Goal: Information Seeking & Learning: Learn about a topic

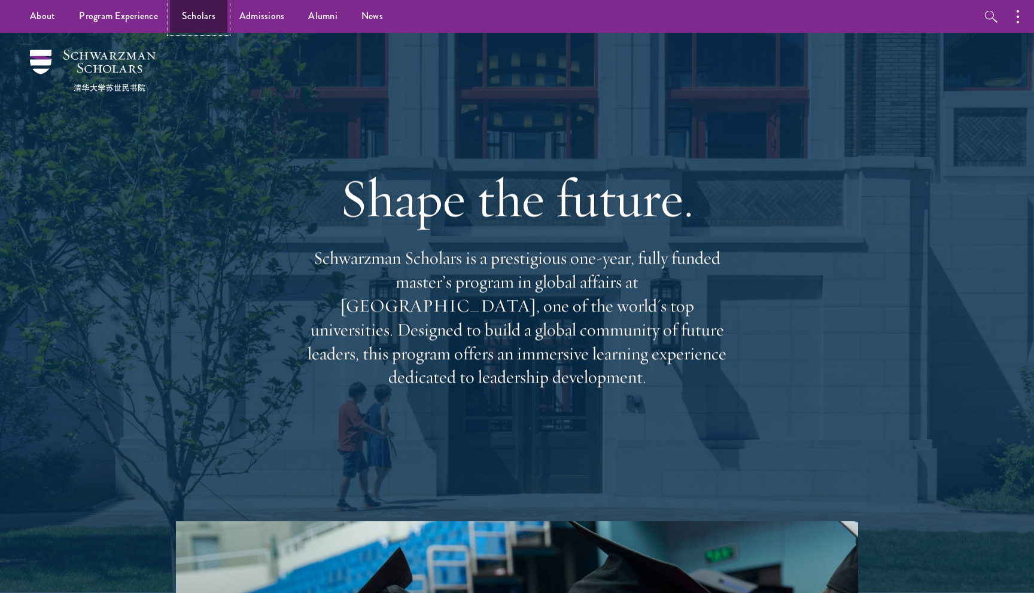
click at [208, 23] on link "Scholars" at bounding box center [198, 16] width 57 height 33
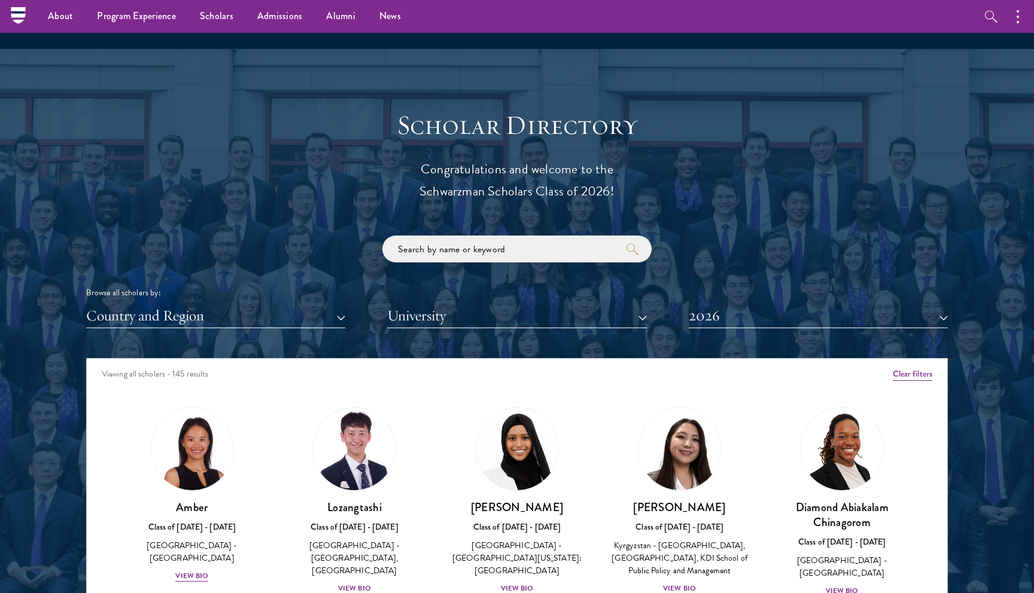
scroll to position [1145, 0]
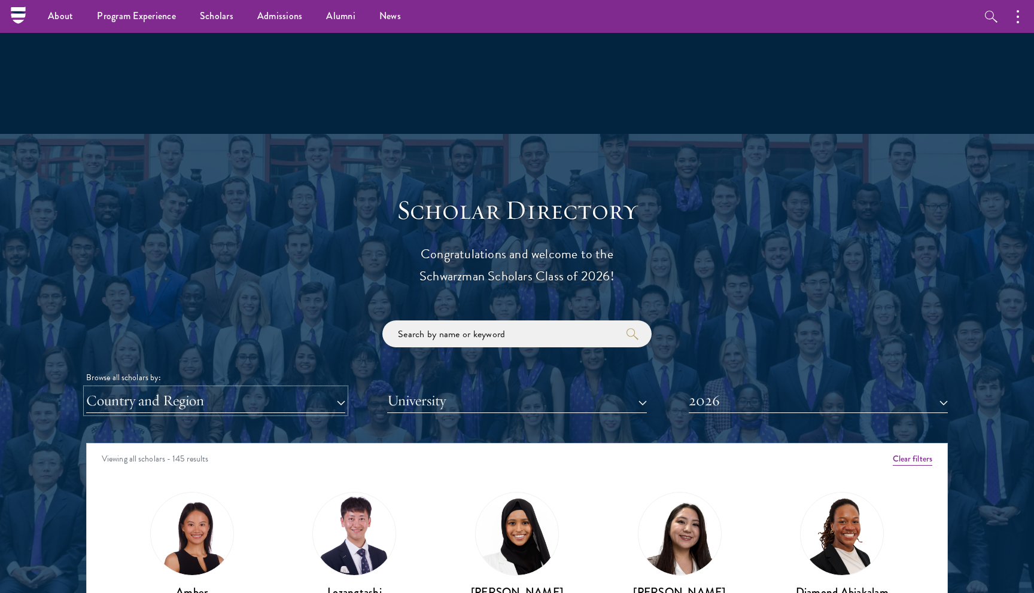
click at [252, 404] on button "Country and Region" at bounding box center [215, 401] width 259 height 25
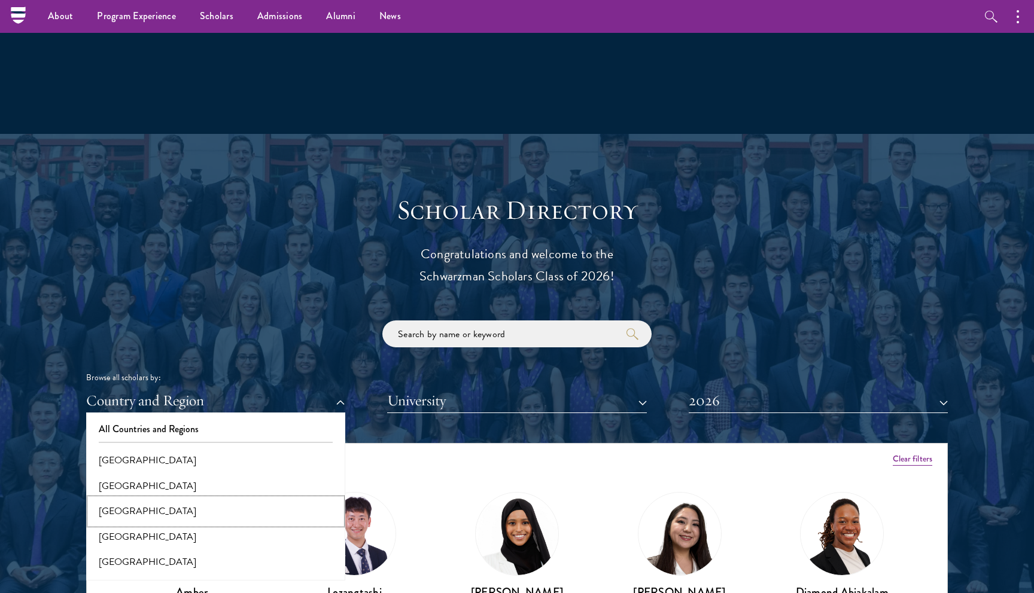
click at [228, 509] on button "[GEOGRAPHIC_DATA]" at bounding box center [216, 511] width 252 height 25
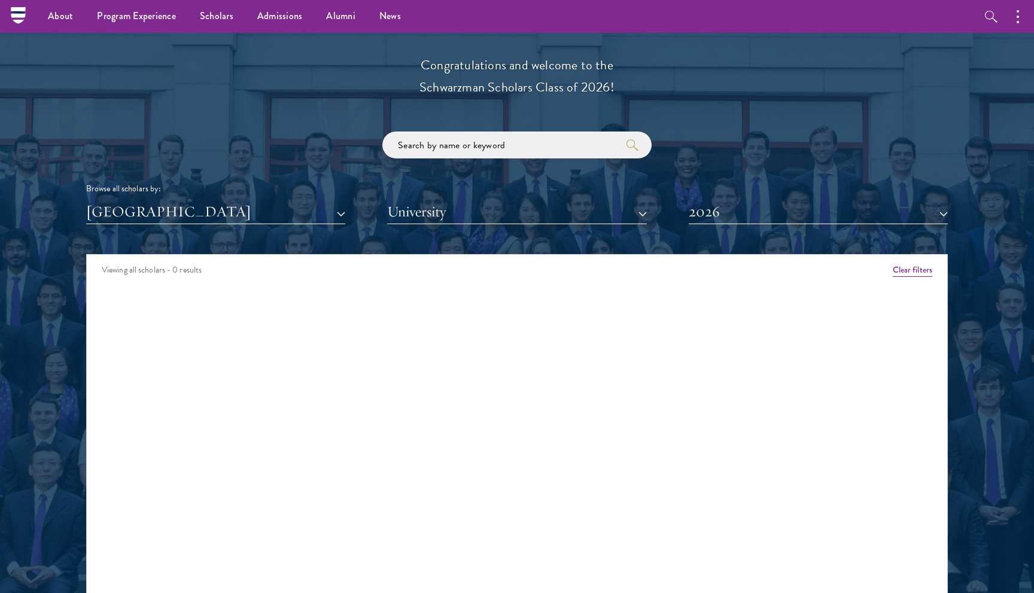
scroll to position [1299, 0]
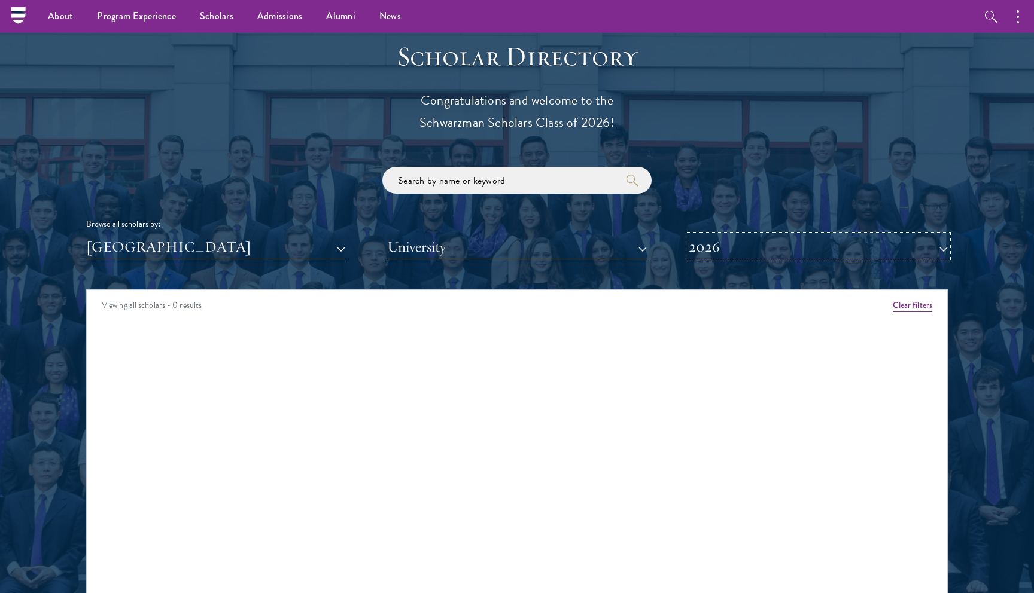
click at [817, 246] on button "2026" at bounding box center [817, 247] width 259 height 25
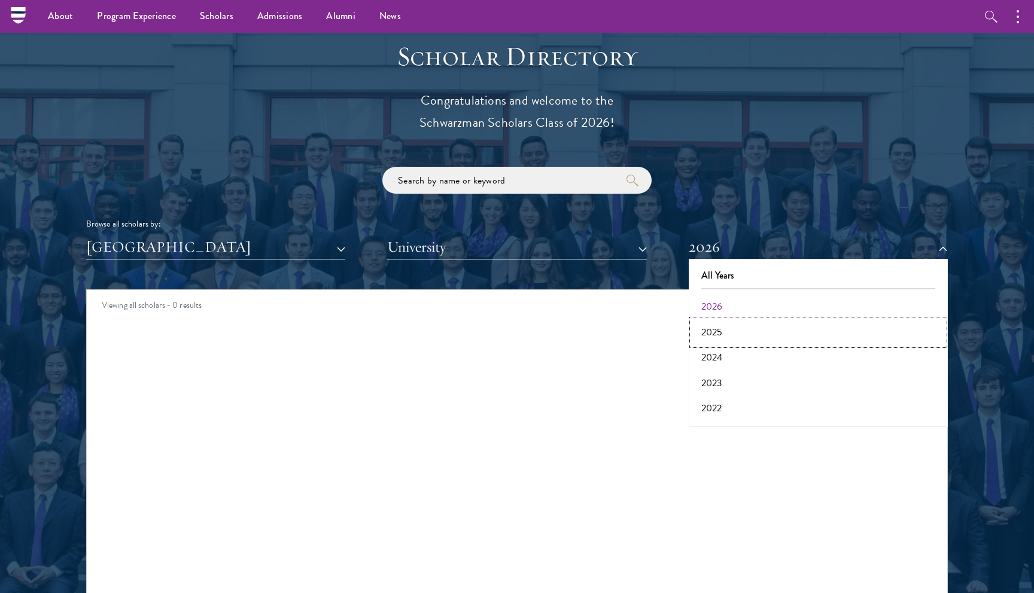
click at [776, 329] on button "2025" at bounding box center [818, 332] width 252 height 25
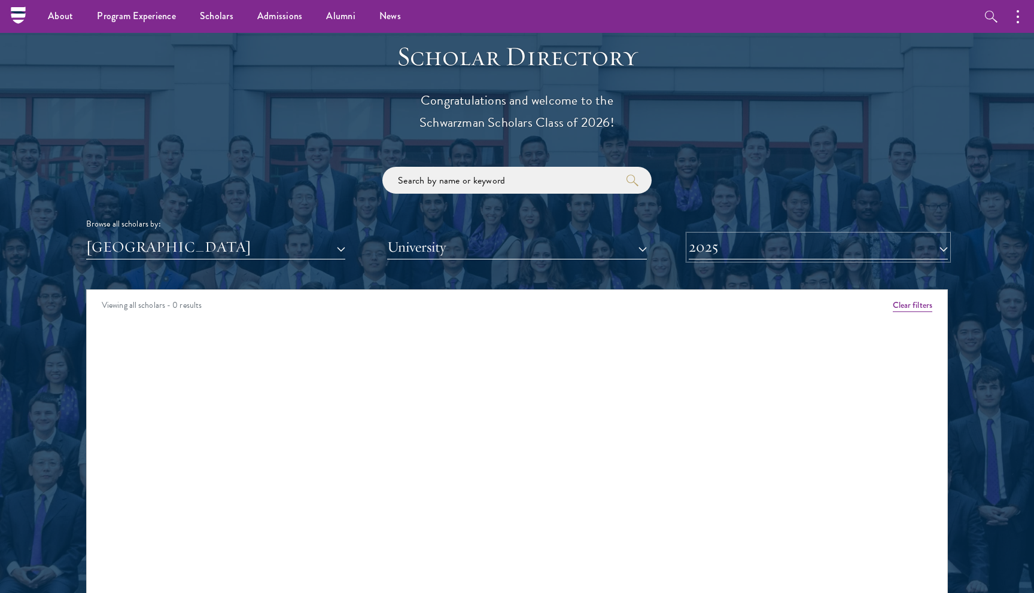
click at [741, 251] on button "2025" at bounding box center [817, 247] width 259 height 25
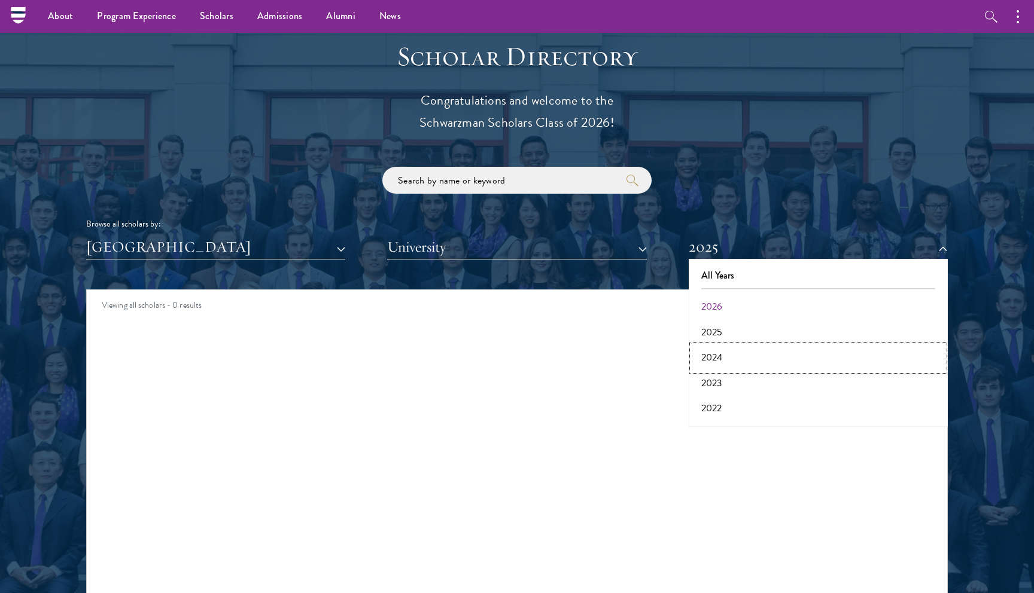
click at [729, 361] on button "2024" at bounding box center [818, 357] width 252 height 25
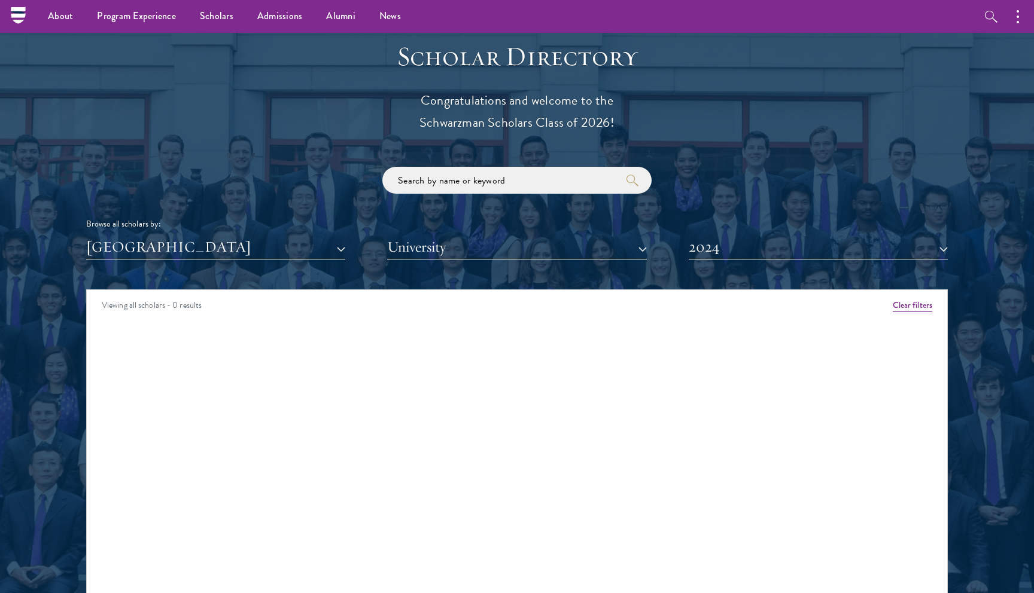
click at [707, 442] on div "Viewing all scholars - 0 results Clear filters Amber Class of [DATE] - [DATE] […" at bounding box center [516, 469] width 861 height 359
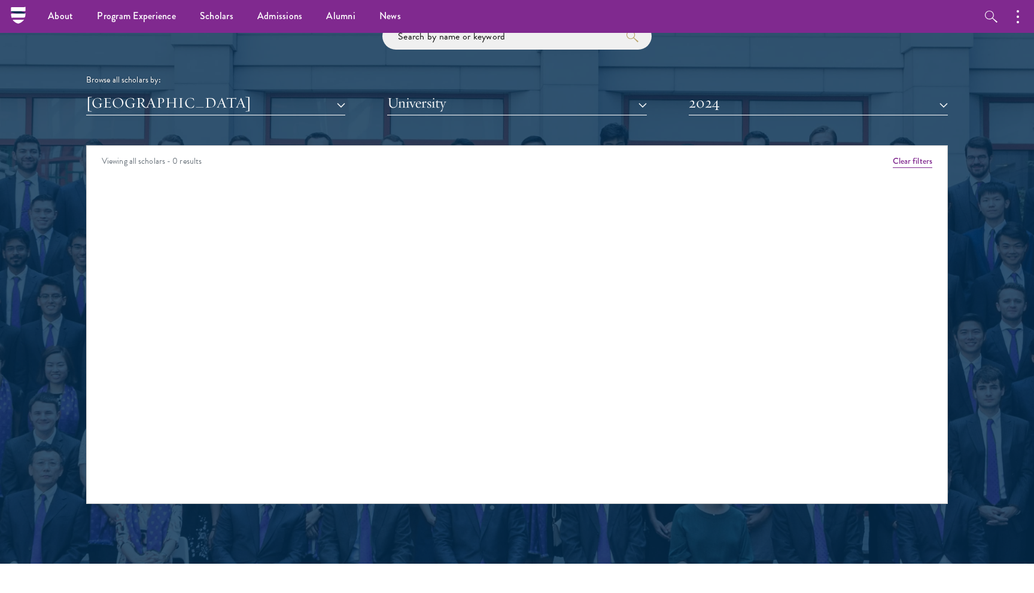
scroll to position [1388, 0]
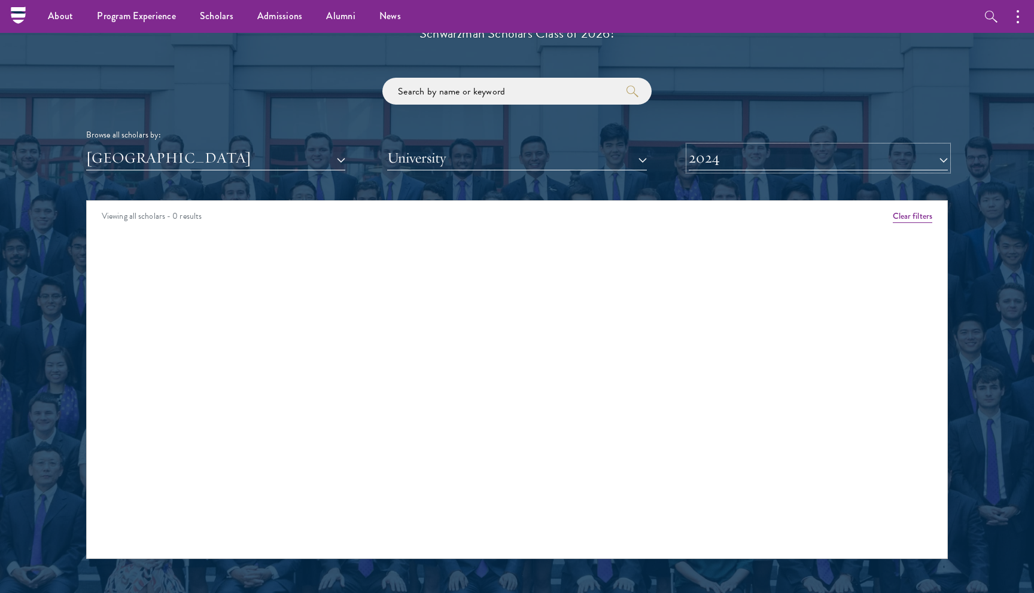
click at [846, 167] on button "2024" at bounding box center [817, 158] width 259 height 25
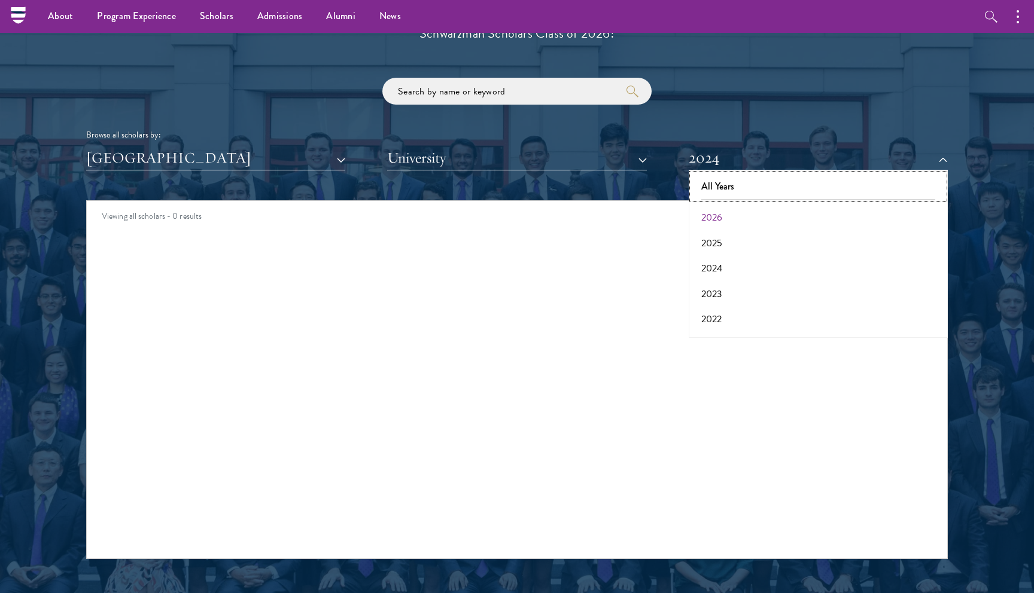
click at [845, 177] on button "All Years" at bounding box center [818, 186] width 252 height 25
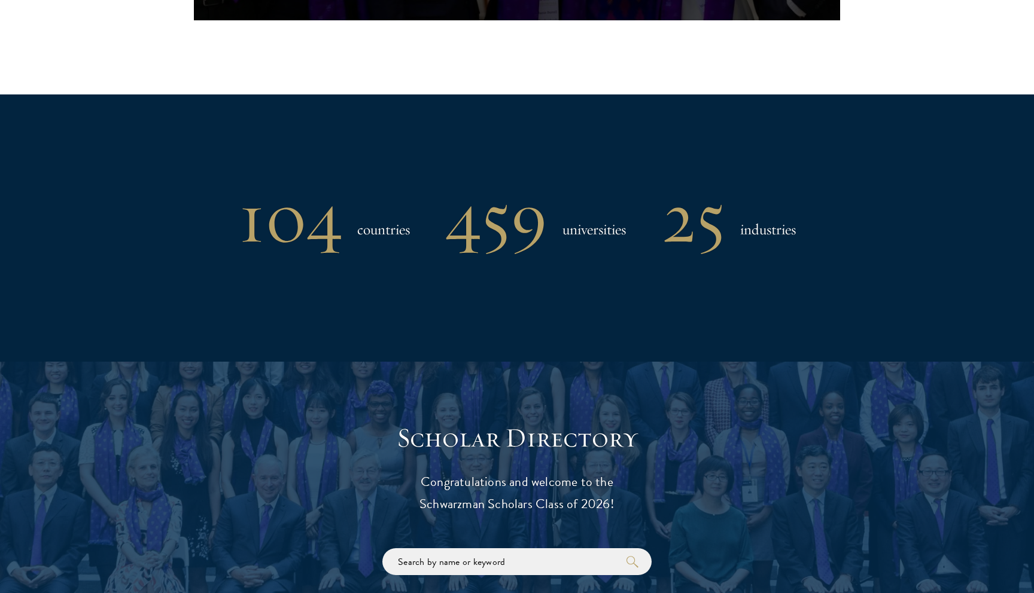
scroll to position [953, 0]
